Goal: Task Accomplishment & Management: Use online tool/utility

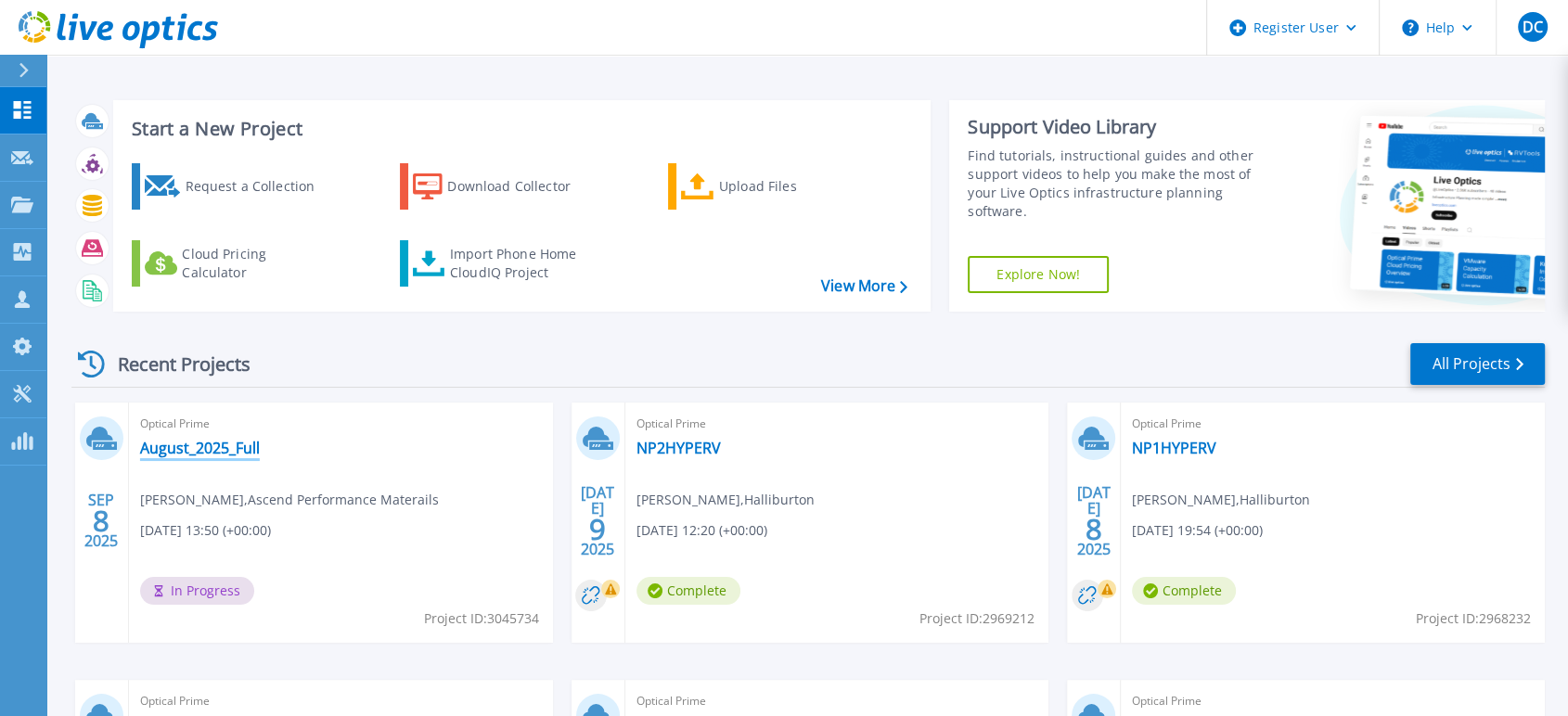
click at [221, 450] on link "August_2025_Full" at bounding box center [200, 449] width 120 height 19
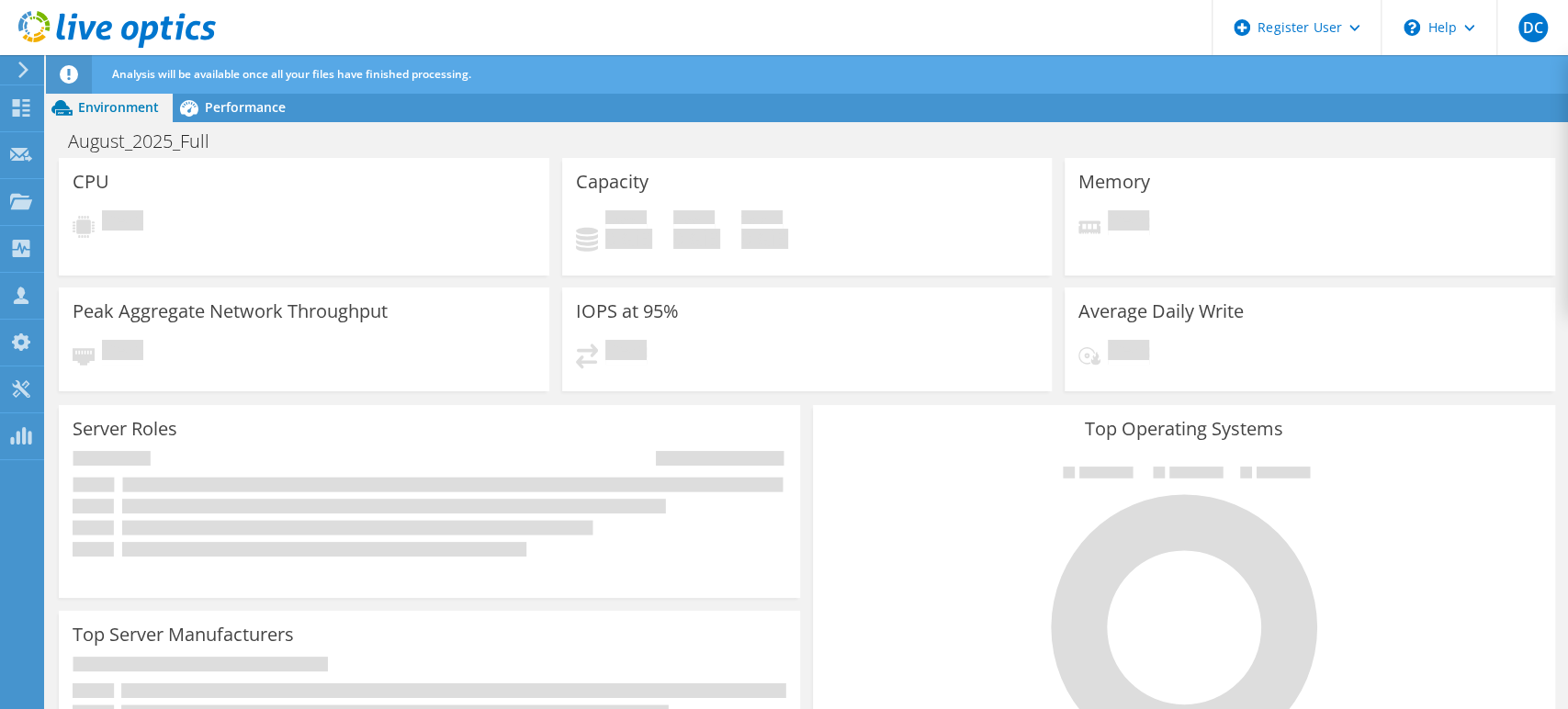
click at [178, 20] on icon at bounding box center [117, 30] width 197 height 38
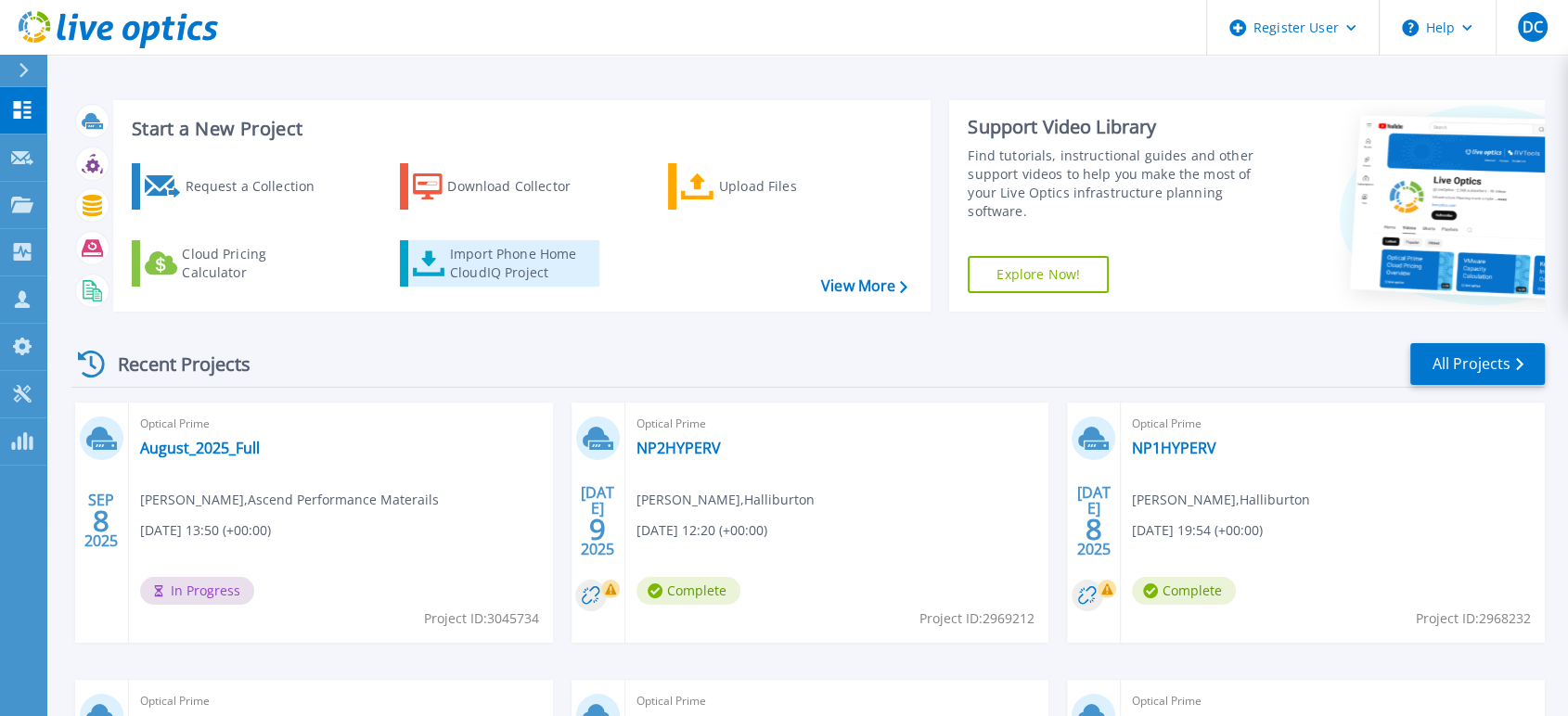
click at [490, 263] on div "Import Phone Home CloudIQ Project" at bounding box center [521, 264] width 145 height 37
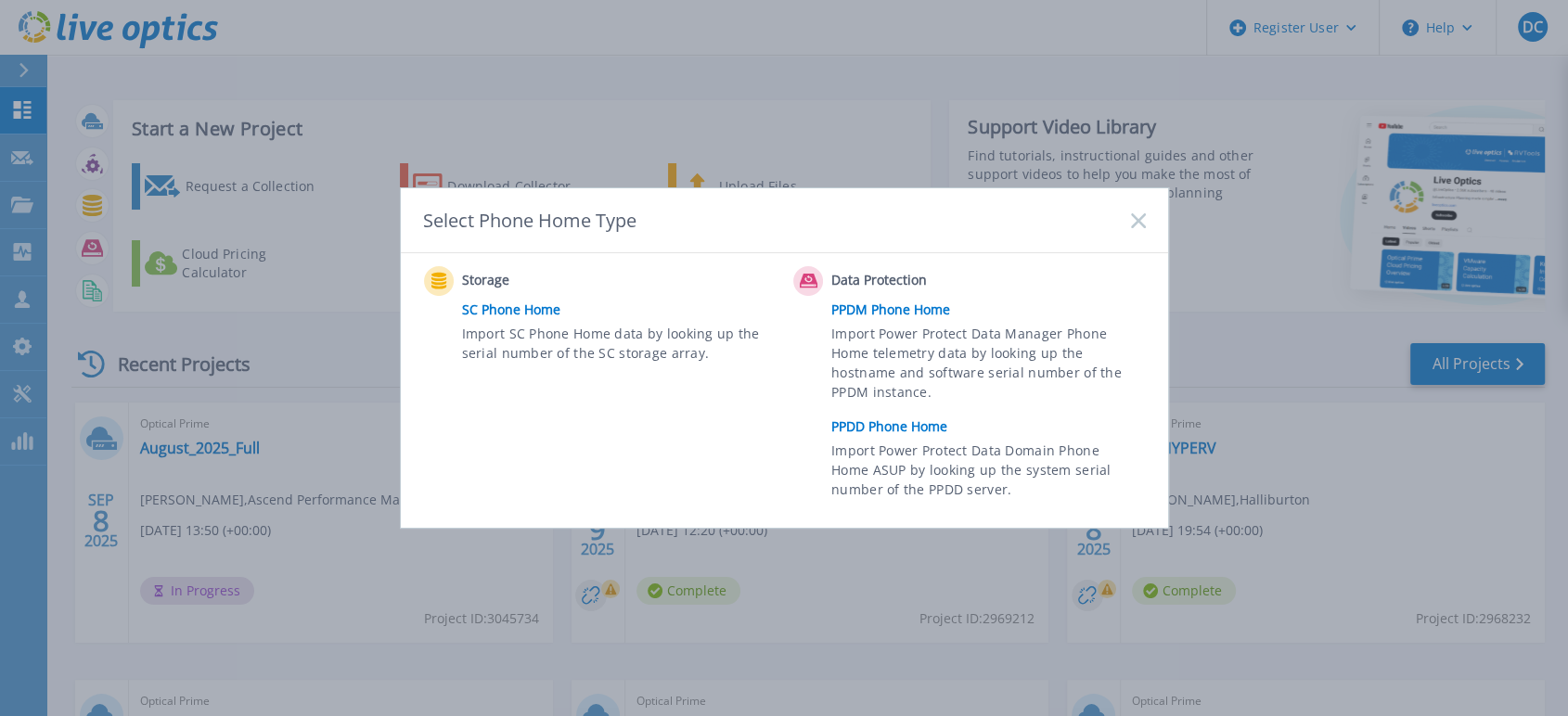
click at [1136, 224] on icon at bounding box center [1138, 221] width 15 height 15
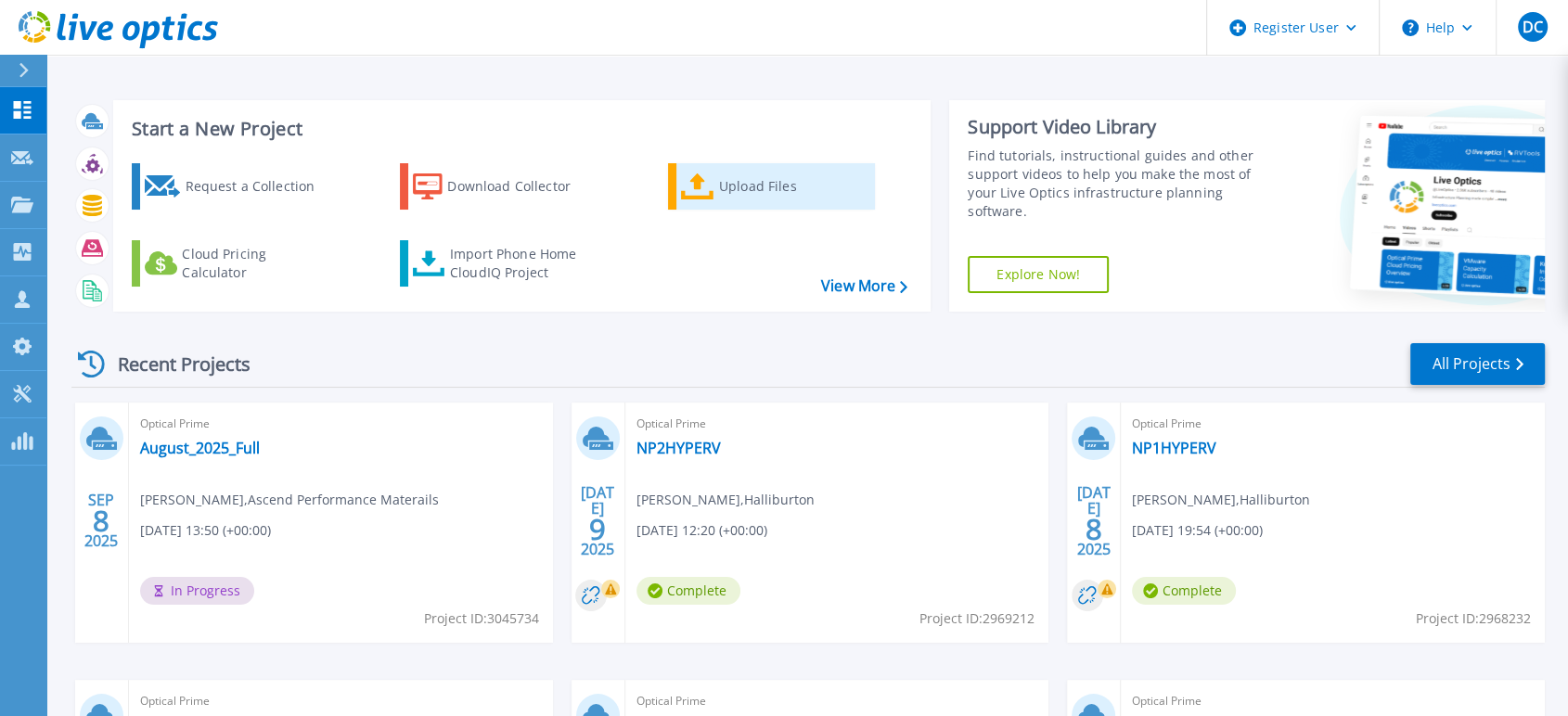
click at [749, 188] on div "Upload Files" at bounding box center [792, 187] width 149 height 37
